Goal: Task Accomplishment & Management: Manage account settings

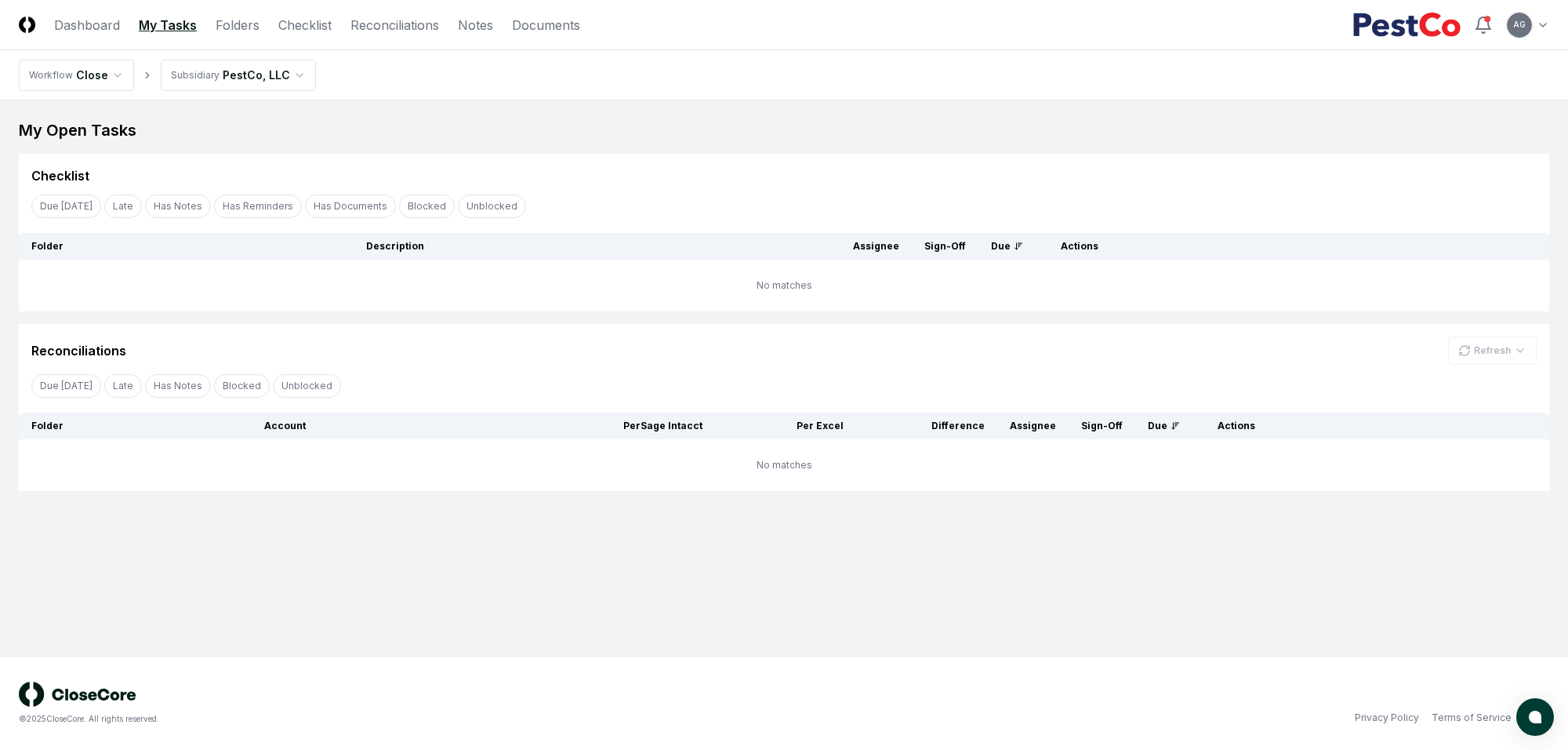
click at [526, 116] on main "My Open Tasks Cancel Reassign Checklist Due Today Late Has Notes Has Reminders …" at bounding box center [784, 378] width 1568 height 555
click at [491, 578] on main "My Open Tasks Cancel Reassign Checklist Due Today Late Has Notes Has Reminders …" at bounding box center [784, 378] width 1568 height 555
click at [348, 464] on td "No matches" at bounding box center [784, 465] width 1530 height 52
